Goal: Task Accomplishment & Management: Use online tool/utility

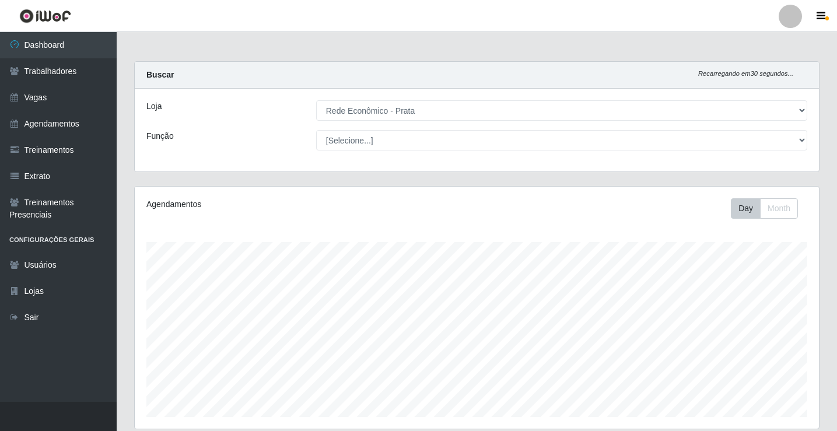
select select "192"
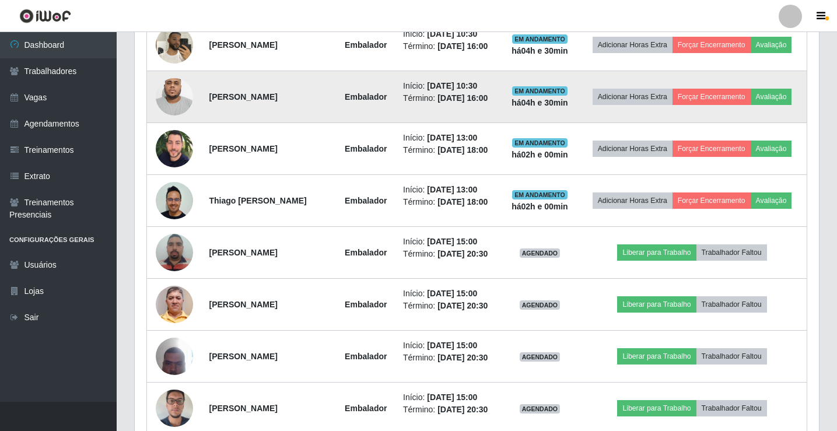
scroll to position [564, 0]
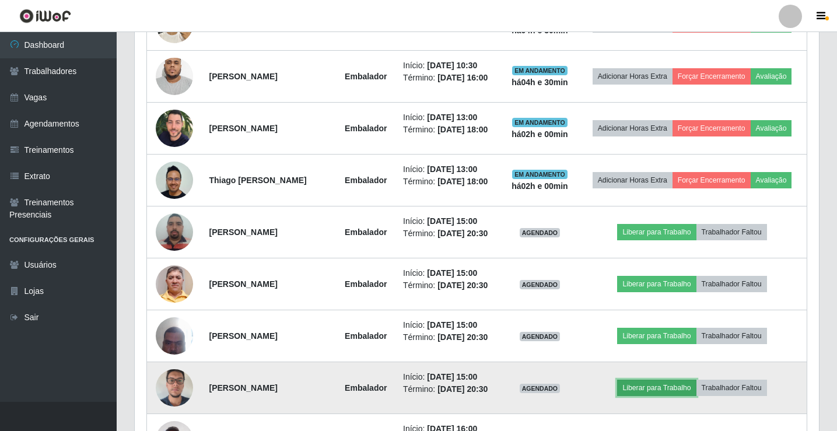
click at [652, 381] on button "Liberar para Trabalho" at bounding box center [656, 388] width 79 height 16
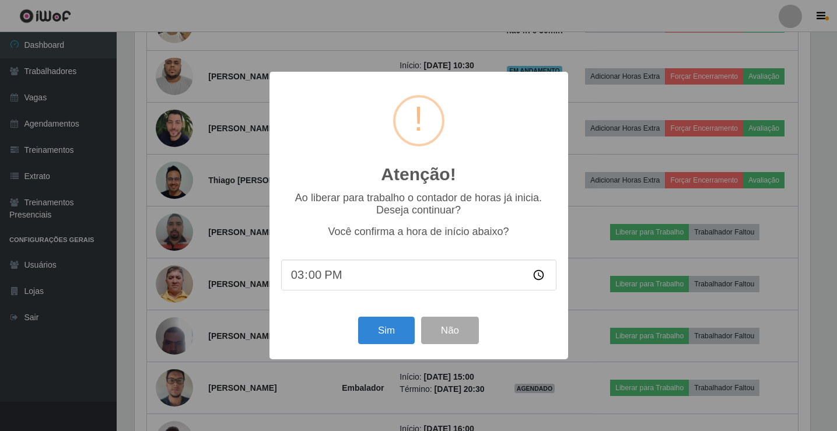
scroll to position [242, 678]
click at [385, 333] on button "Sim" at bounding box center [387, 330] width 57 height 27
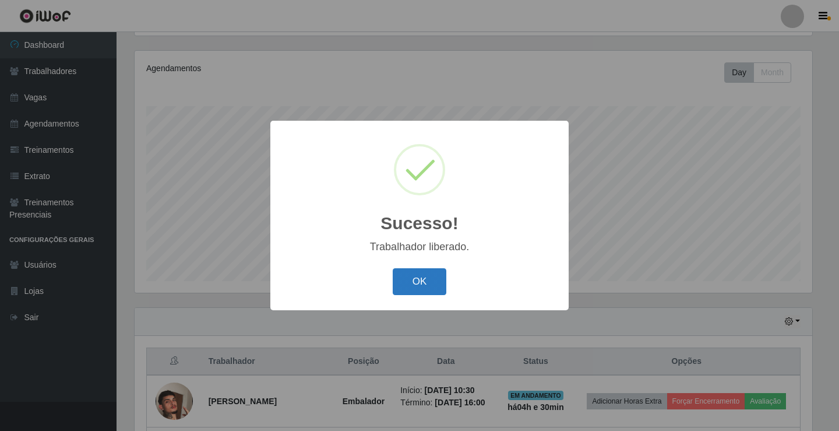
click at [399, 287] on button "OK" at bounding box center [420, 281] width 54 height 27
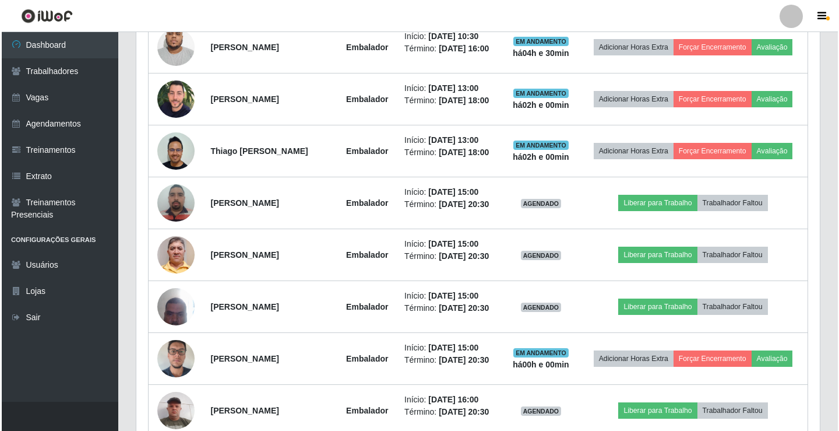
scroll to position [602, 0]
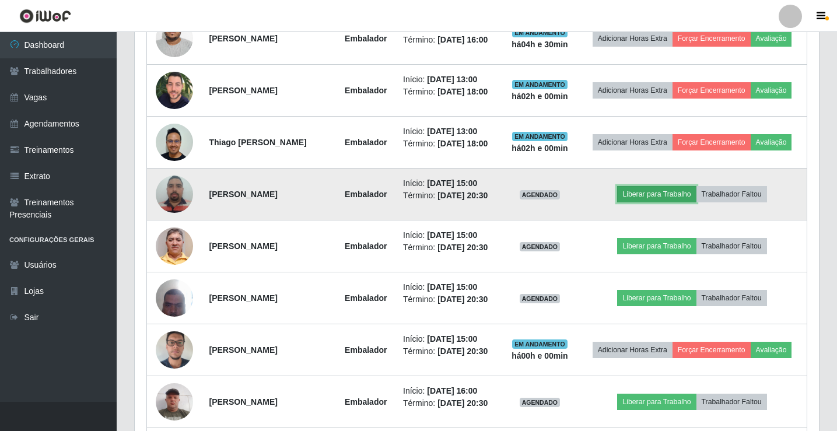
click at [665, 199] on button "Liberar para Trabalho" at bounding box center [656, 194] width 79 height 16
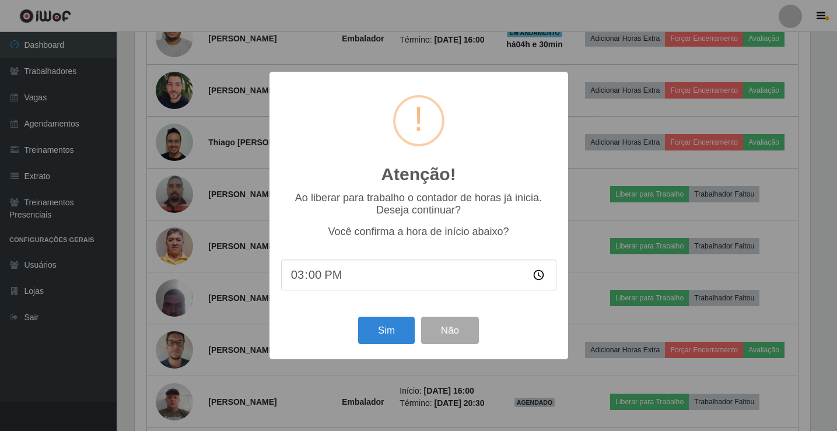
scroll to position [242, 678]
click at [380, 336] on button "Sim" at bounding box center [387, 330] width 57 height 27
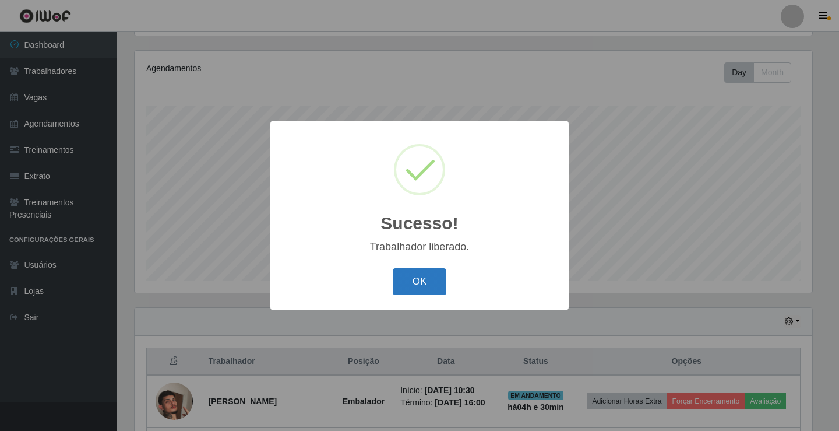
click at [409, 280] on button "OK" at bounding box center [420, 281] width 54 height 27
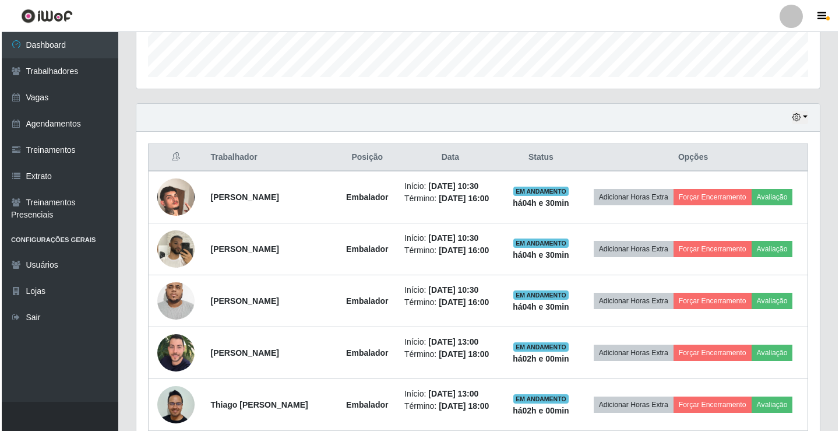
scroll to position [544, 0]
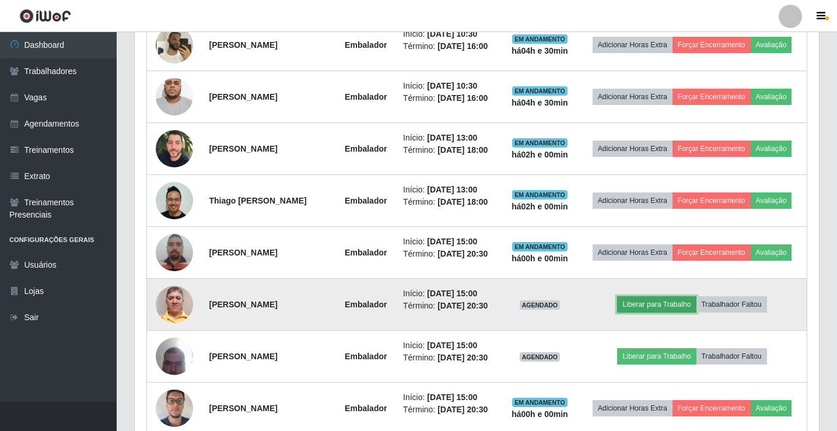
click at [631, 307] on button "Liberar para Trabalho" at bounding box center [656, 304] width 79 height 16
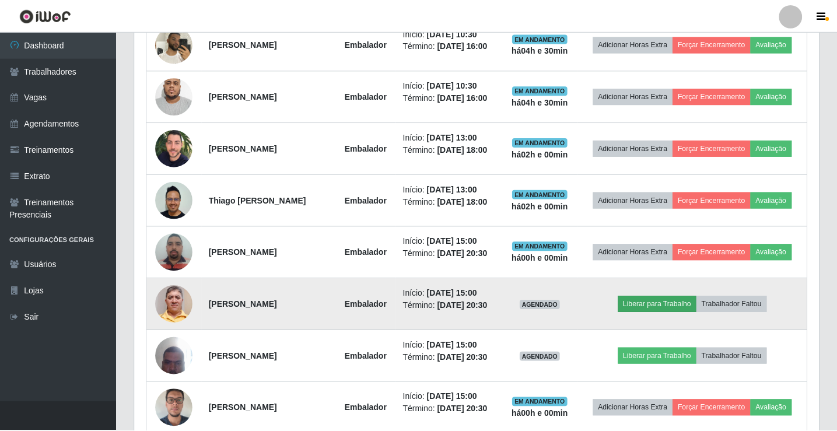
scroll to position [242, 678]
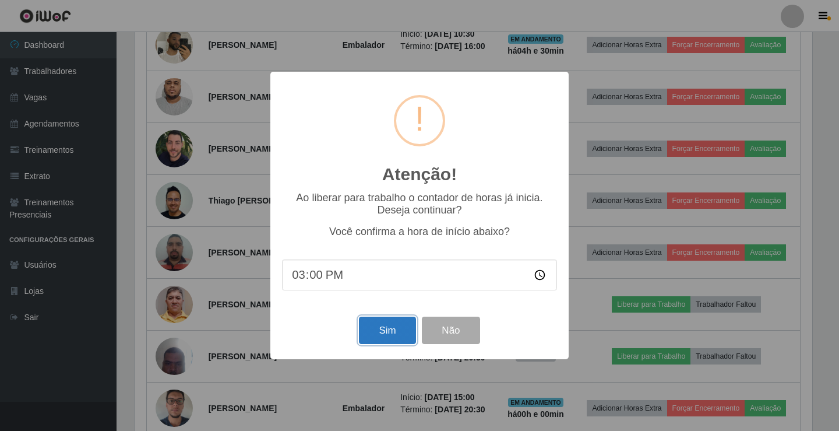
drag, startPoint x: 386, startPoint y: 339, endPoint x: 392, endPoint y: 335, distance: 7.9
click at [389, 336] on button "Sim" at bounding box center [387, 330] width 57 height 27
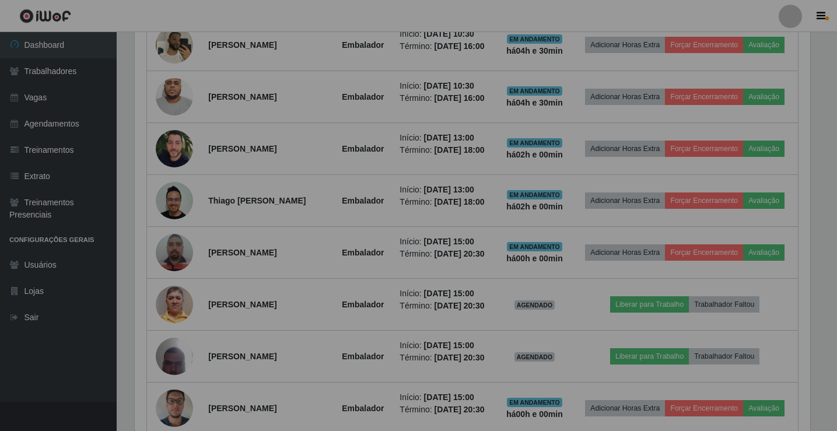
scroll to position [0, 0]
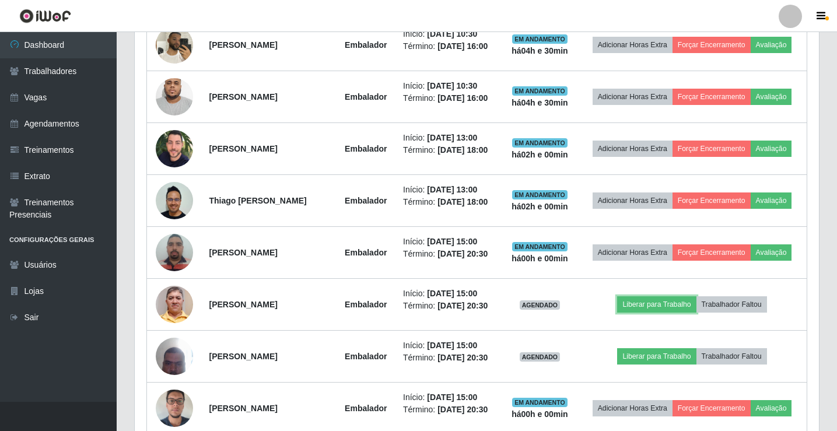
click at [617, 296] on button "Liberar para Trabalho" at bounding box center [656, 304] width 79 height 16
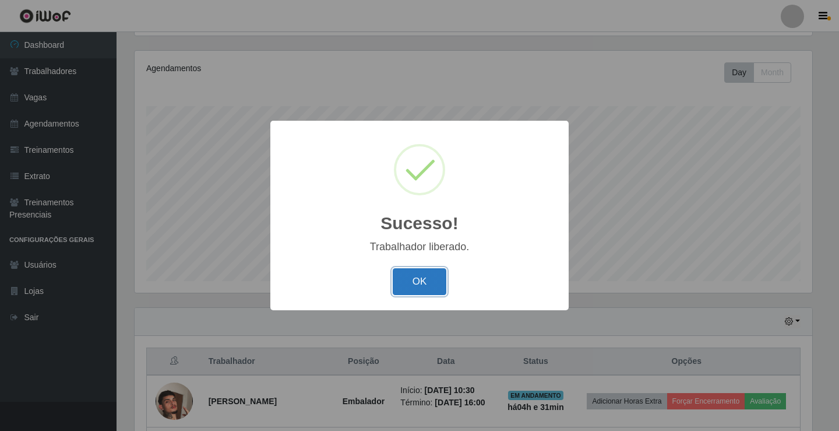
click at [417, 274] on button "OK" at bounding box center [420, 281] width 54 height 27
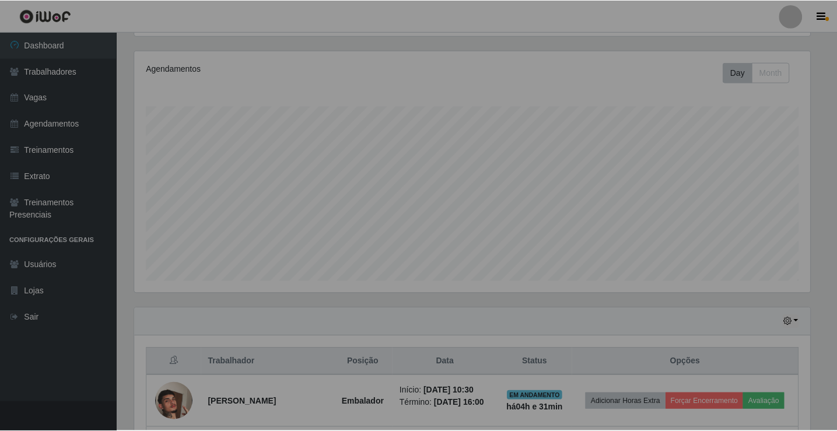
scroll to position [582722, 582280]
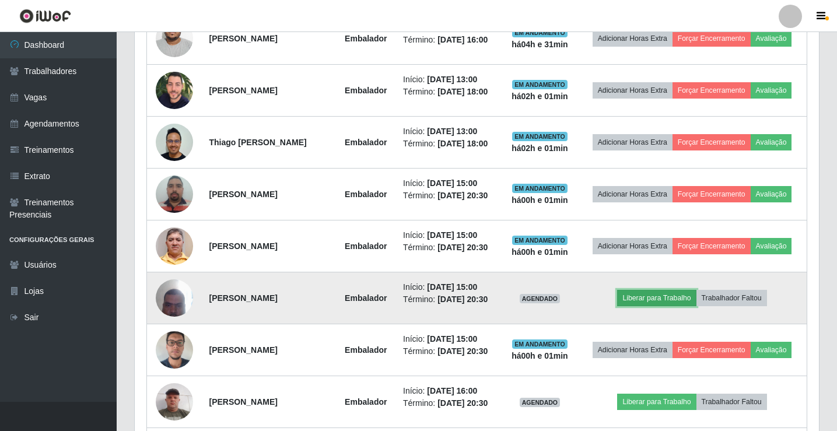
click at [651, 293] on button "Liberar para Trabalho" at bounding box center [656, 298] width 79 height 16
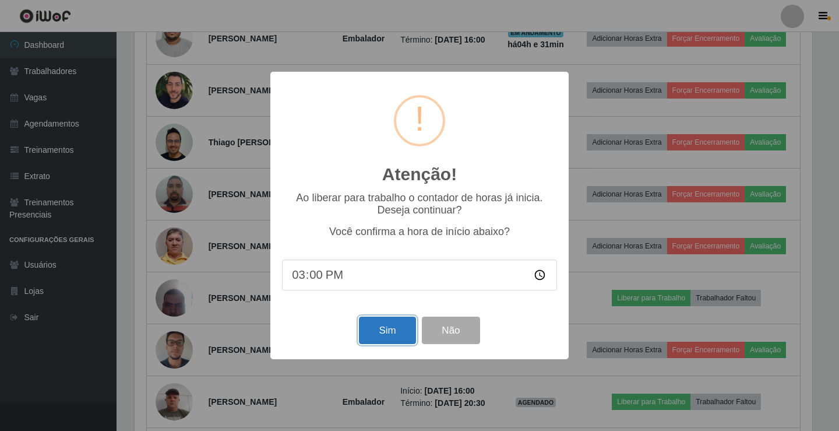
click at [370, 331] on button "Sim" at bounding box center [387, 330] width 57 height 27
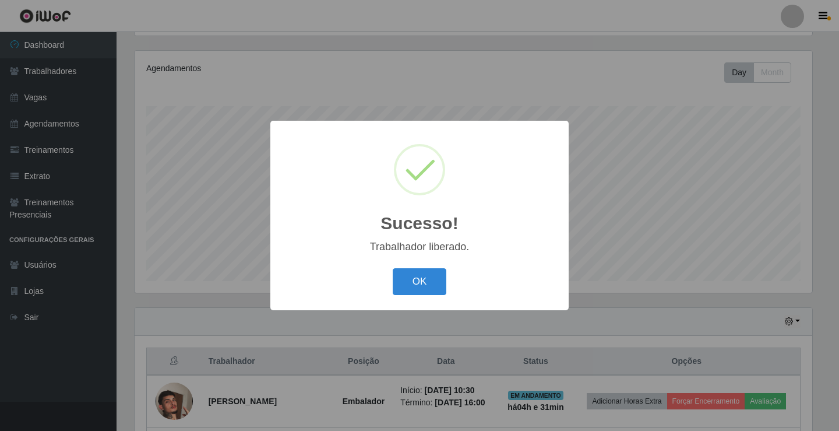
click at [393, 268] on button "OK" at bounding box center [420, 281] width 54 height 27
